Goal: Task Accomplishment & Management: Use online tool/utility

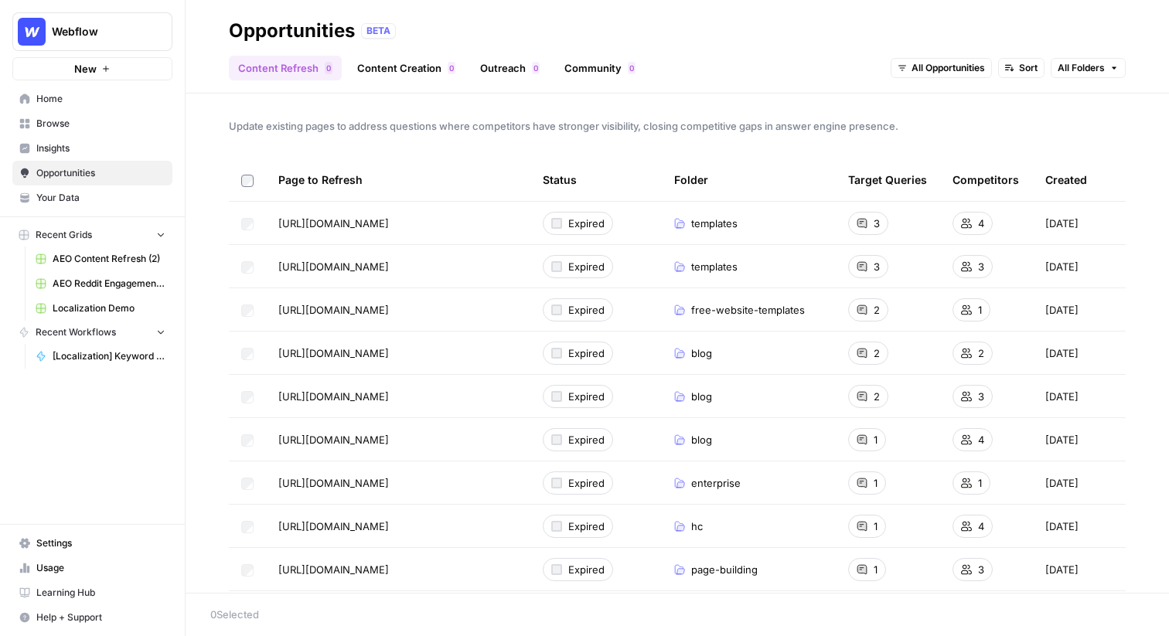
click at [84, 36] on span "Webflow" at bounding box center [99, 31] width 94 height 15
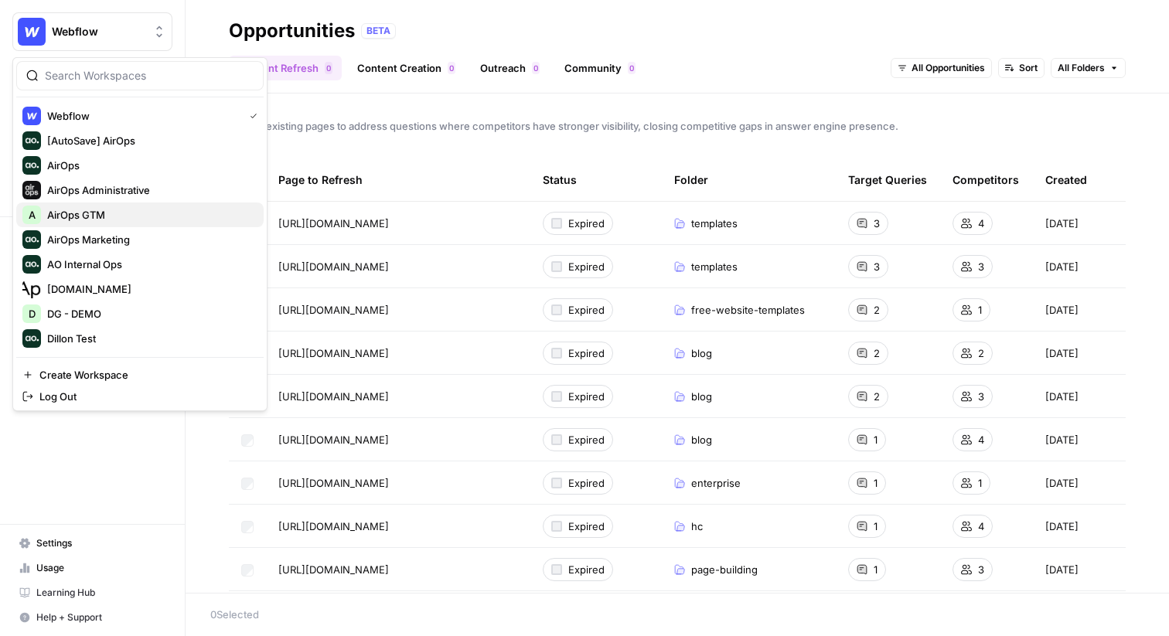
scroll to position [15, 0]
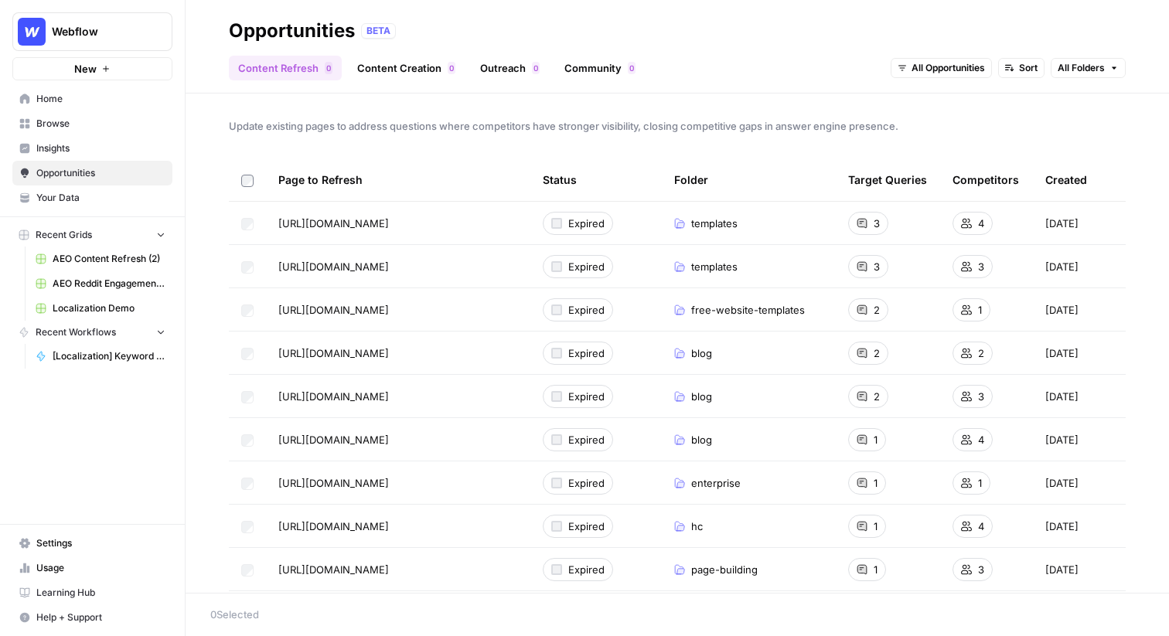
click at [75, 30] on span "Webflow" at bounding box center [99, 31] width 94 height 15
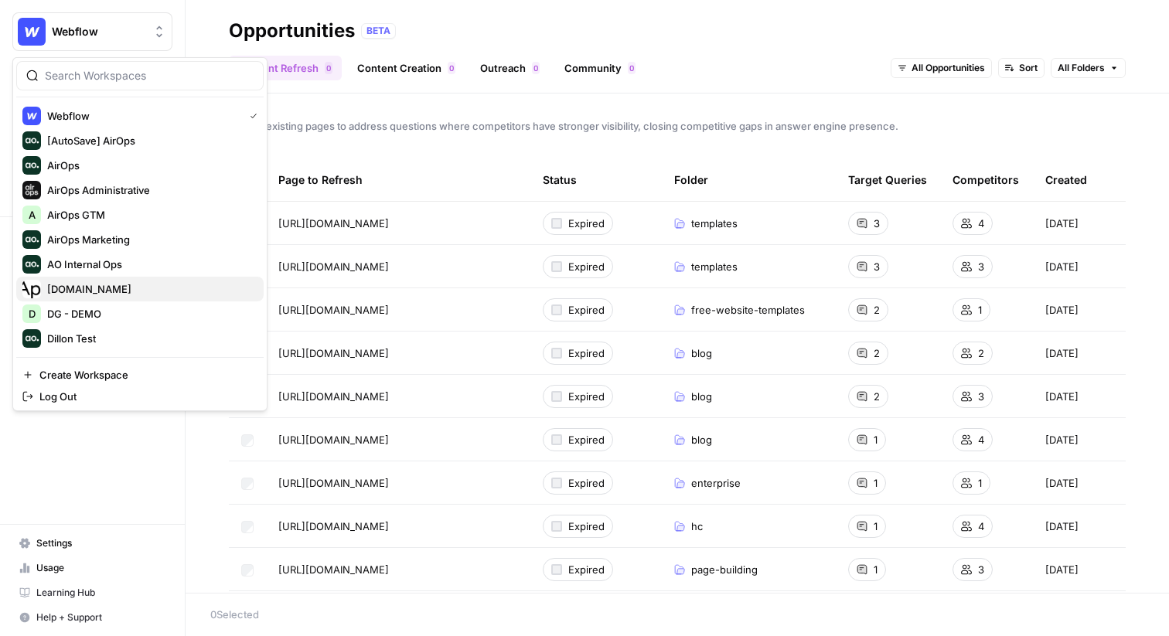
scroll to position [330, 0]
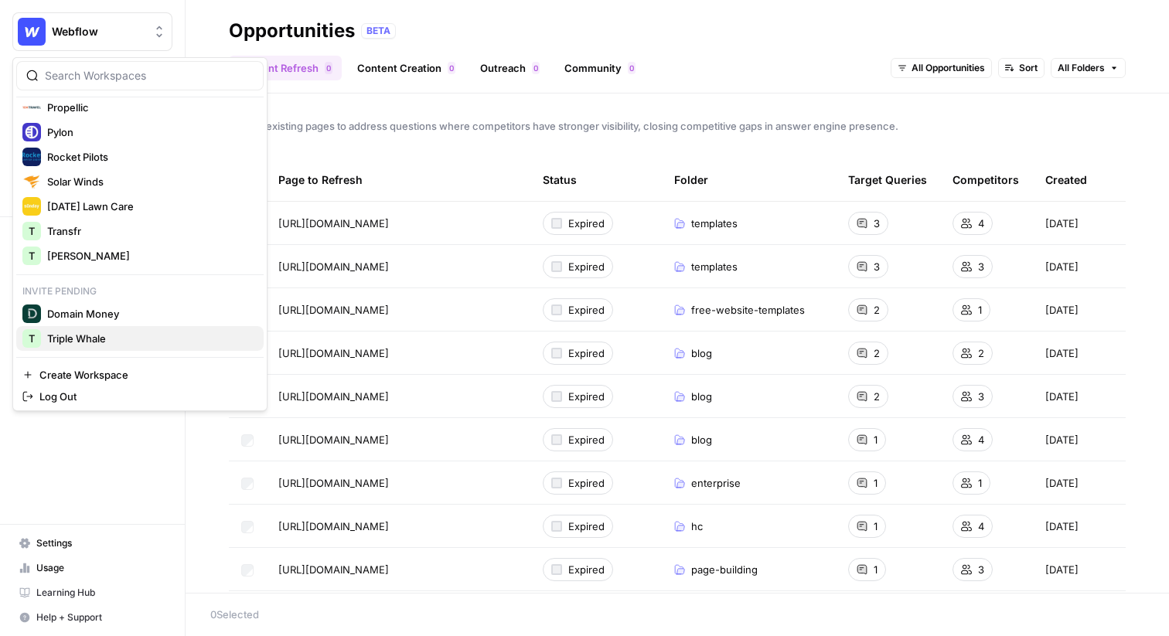
click at [87, 344] on span "Triple Whale" at bounding box center [149, 338] width 204 height 15
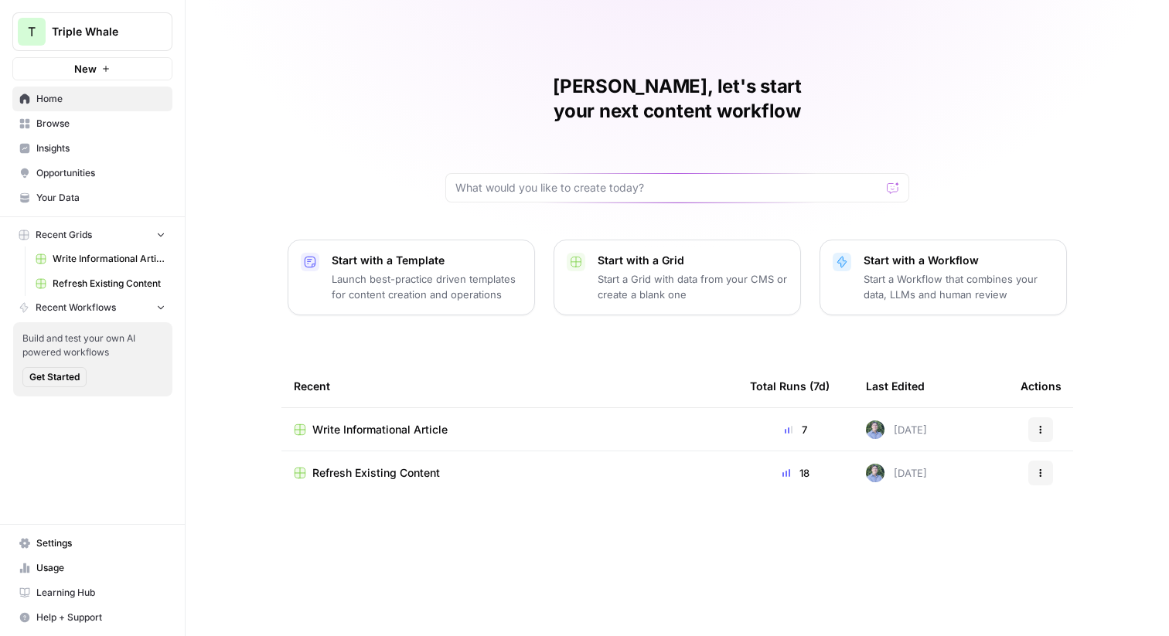
click at [382, 466] on span "Refresh Existing Content" at bounding box center [376, 473] width 128 height 15
